Goal: Task Accomplishment & Management: Manage account settings

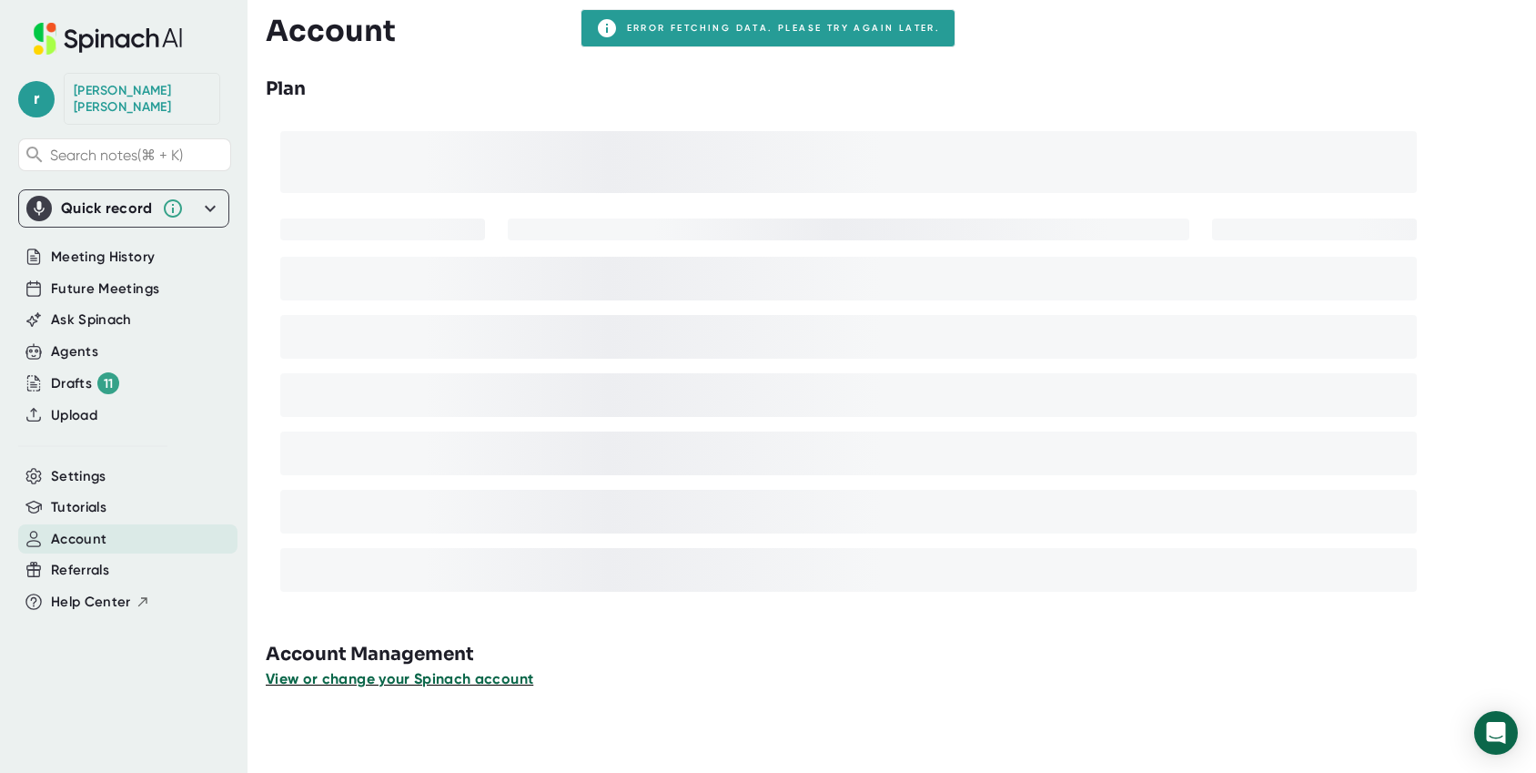
click at [373, 670] on span "View or change your Spinach account" at bounding box center [400, 678] width 268 height 17
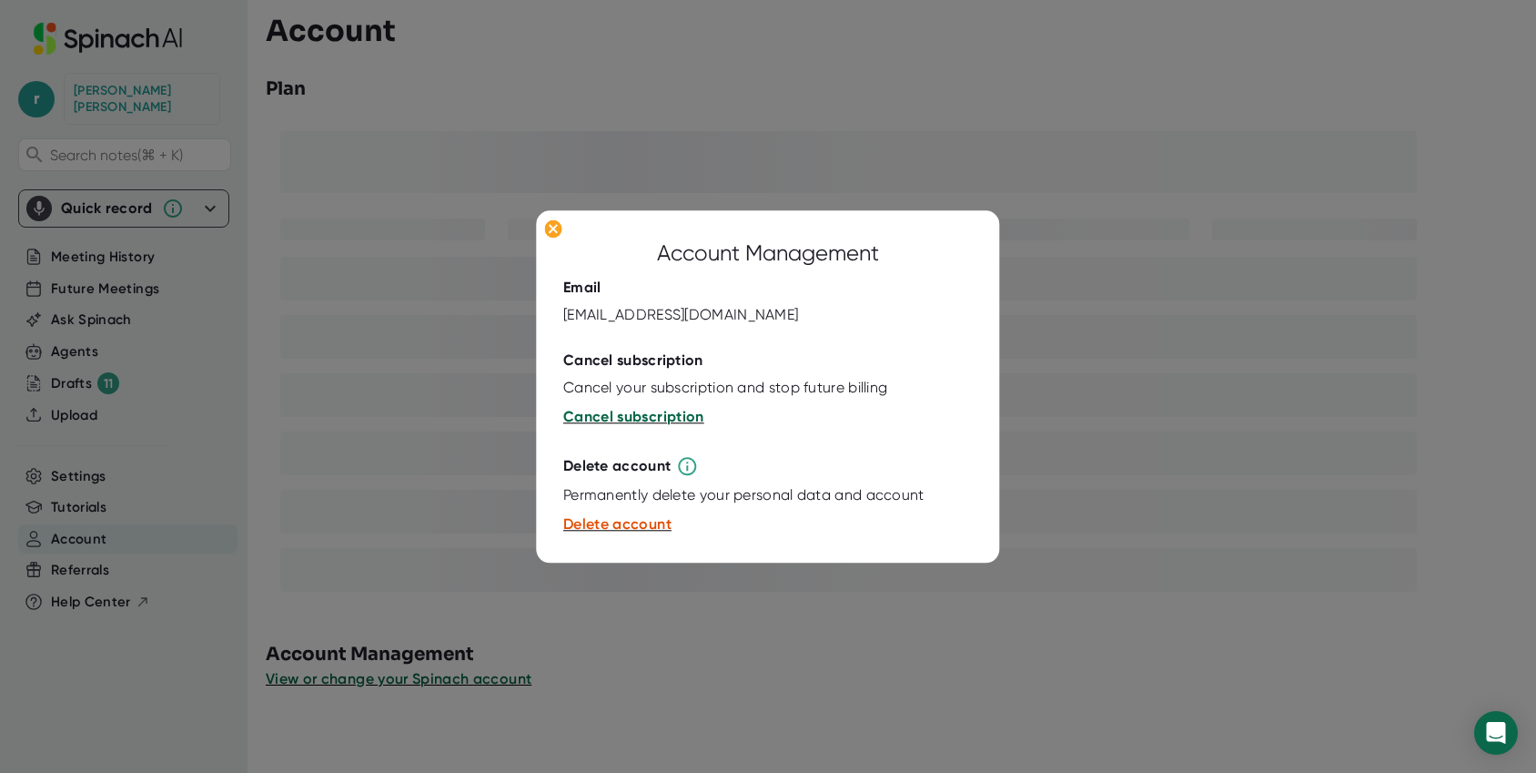
click at [654, 409] on span "Cancel subscription" at bounding box center [633, 417] width 141 height 17
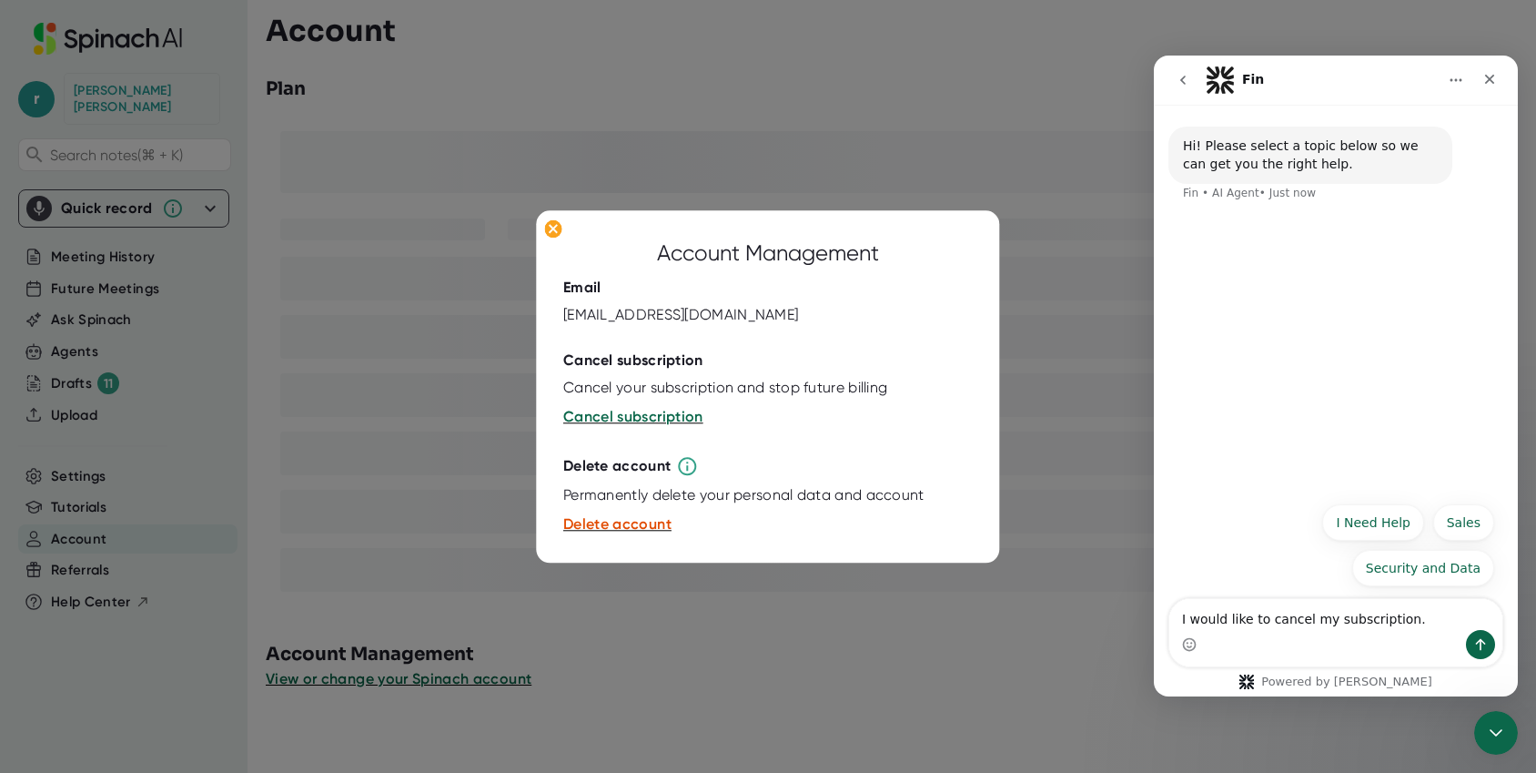
click at [1436, 623] on textarea "I would like to cancel my subscription." at bounding box center [1336, 614] width 333 height 31
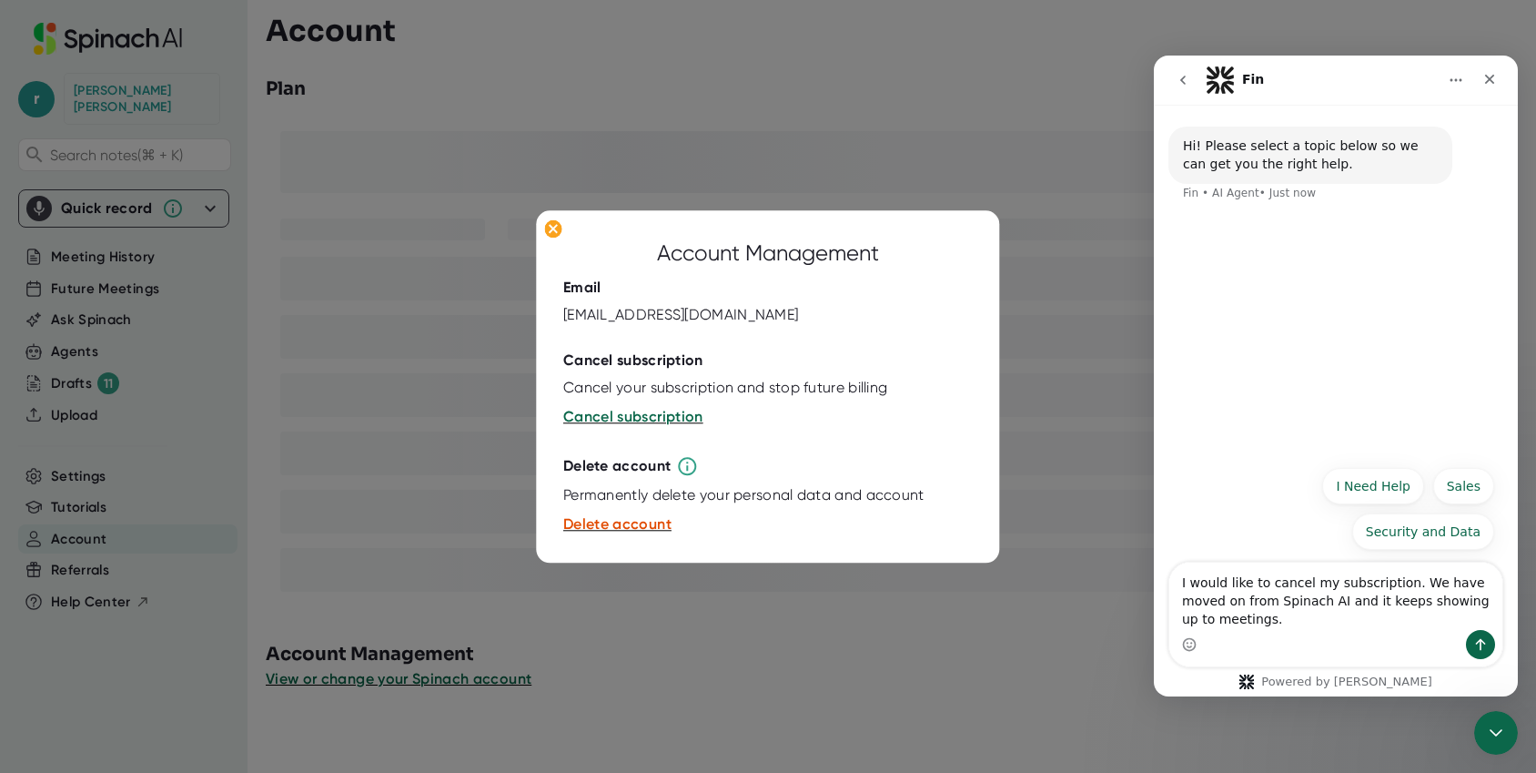
type textarea "I would like to cancel my subscription. We have moved on from Spinach AI and it…"
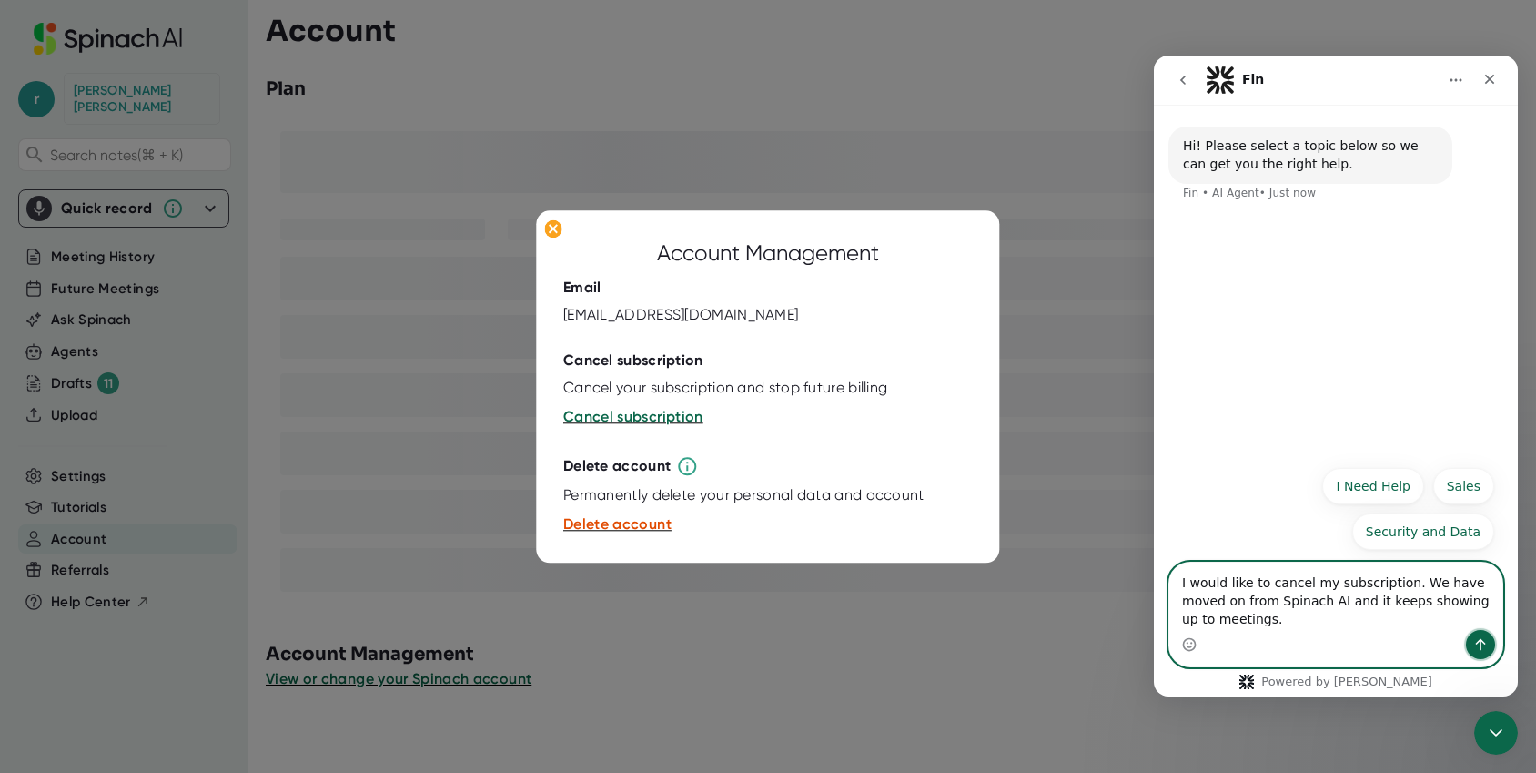
click at [1484, 634] on button "Send a message…" at bounding box center [1480, 644] width 29 height 29
